Goal: Navigation & Orientation: Find specific page/section

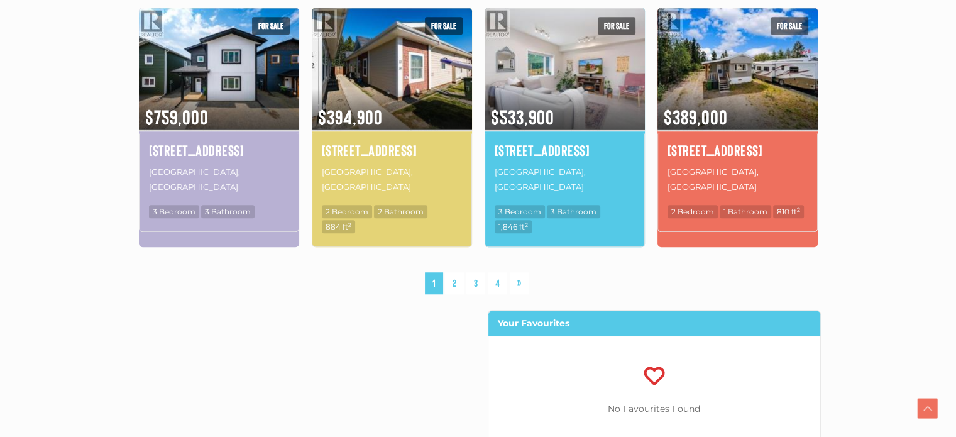
scroll to position [970, 0]
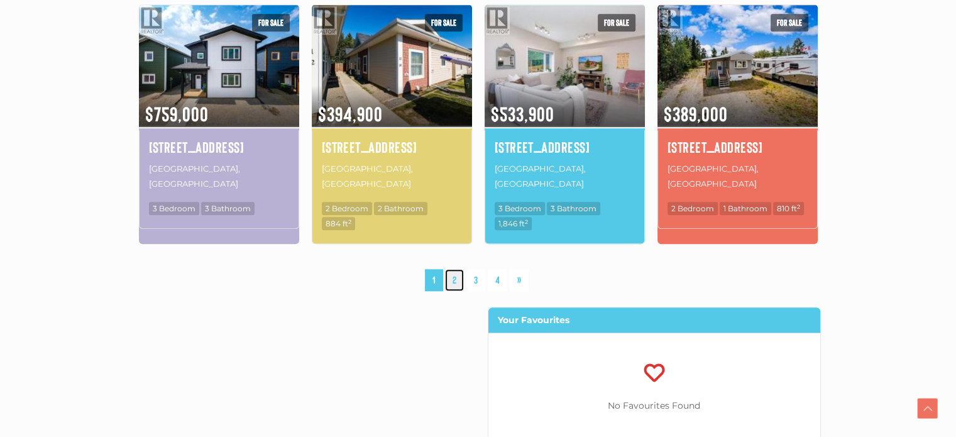
click at [457, 269] on link "2" at bounding box center [454, 280] width 19 height 22
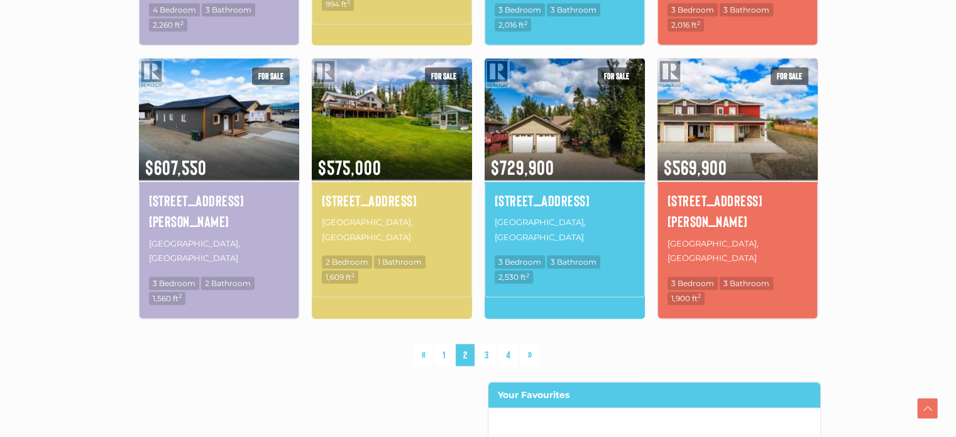
scroll to position [919, 0]
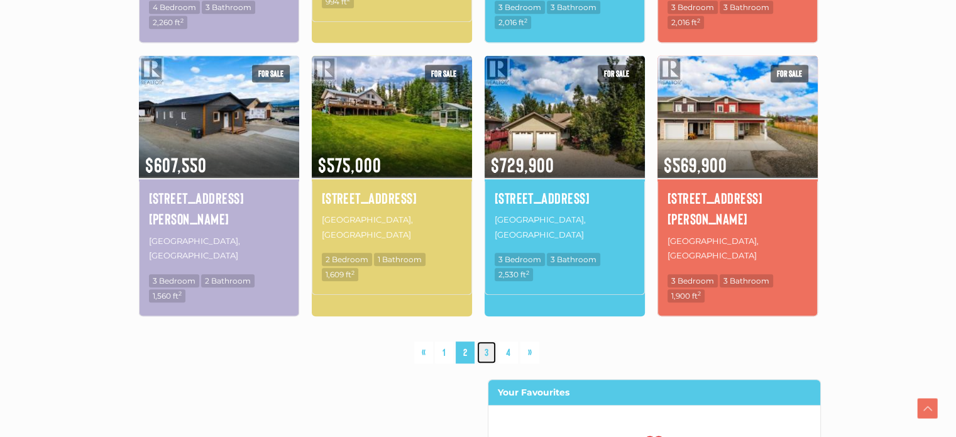
click at [484, 341] on link "3" at bounding box center [486, 352] width 19 height 22
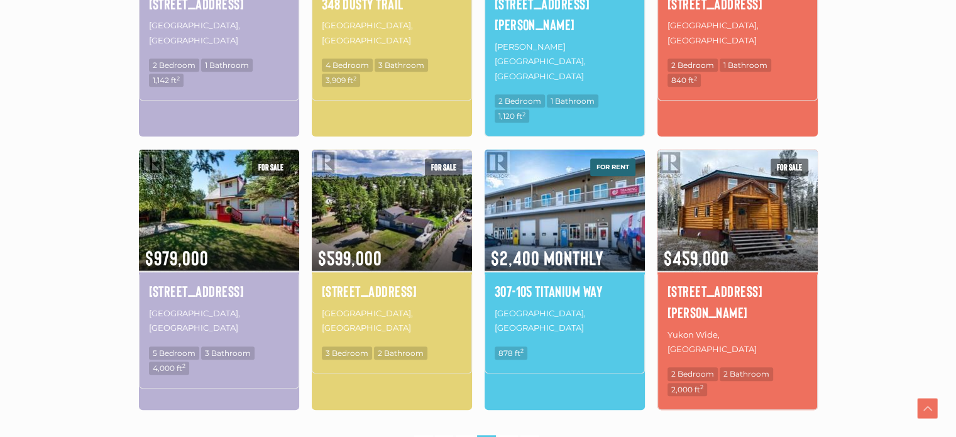
scroll to position [855, 0]
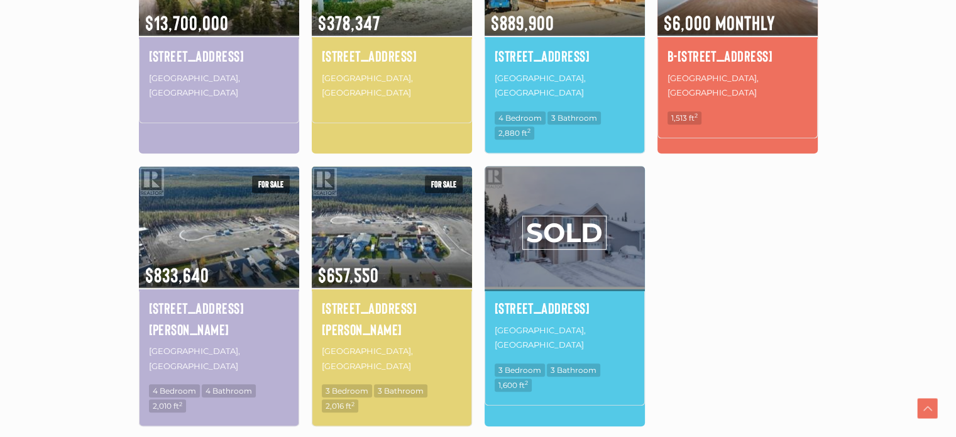
scroll to position [537, 0]
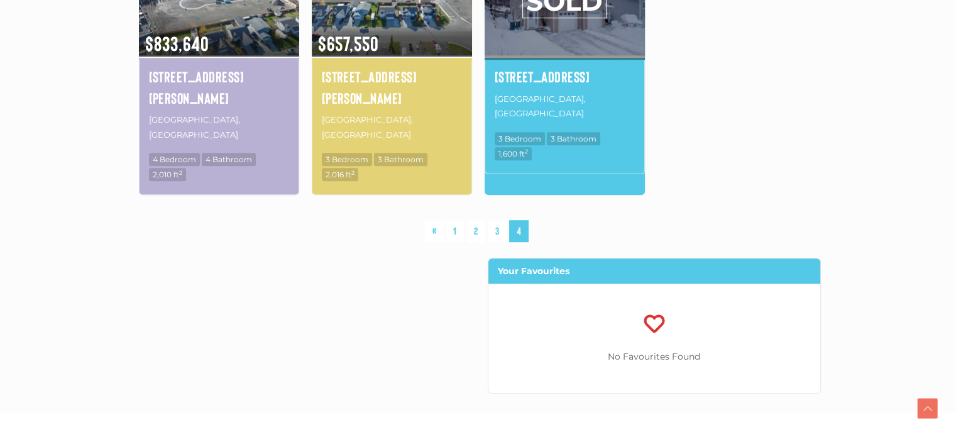
scroll to position [855, 0]
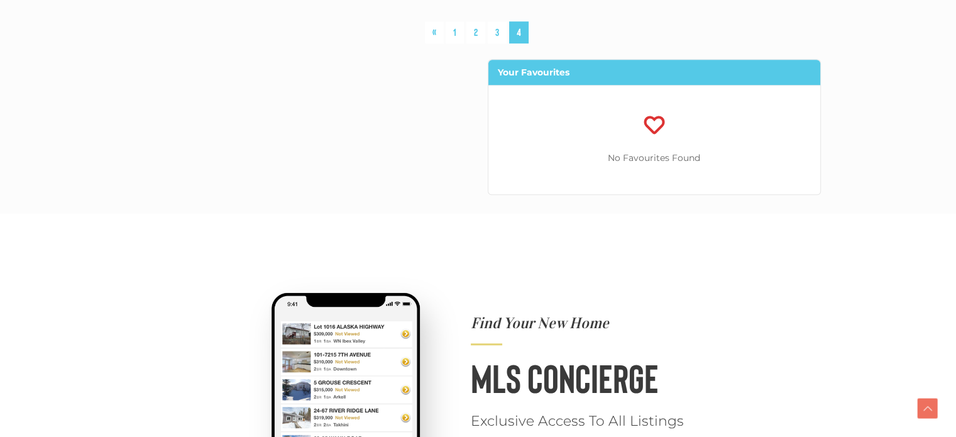
scroll to position [970, 0]
